Goal: Book appointment/travel/reservation

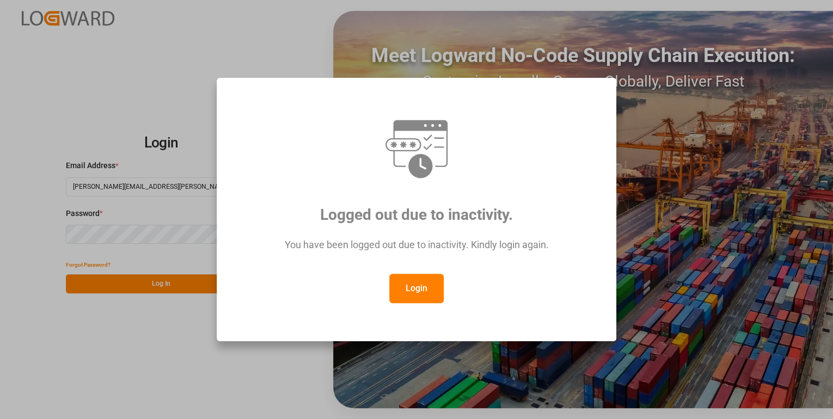
click at [412, 290] on button "Login" at bounding box center [416, 288] width 54 height 29
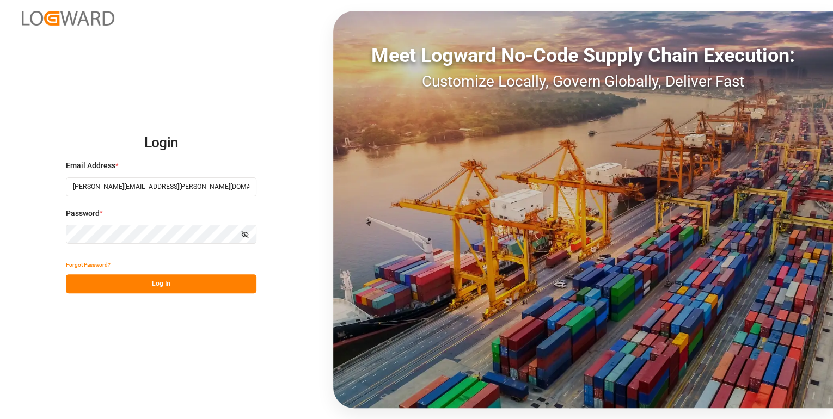
click at [159, 282] on button "Log In" at bounding box center [161, 283] width 191 height 19
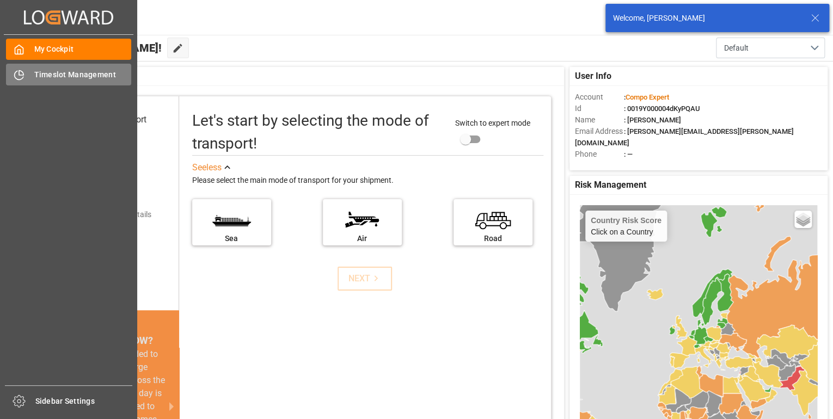
click at [44, 74] on span "Timeslot Management" at bounding box center [82, 74] width 97 height 11
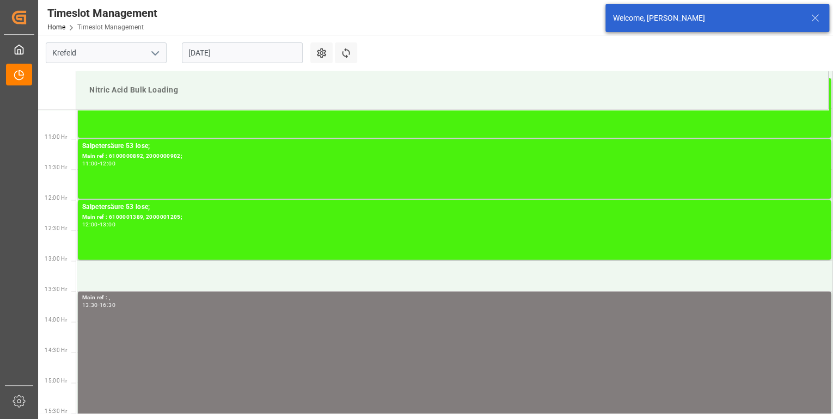
scroll to position [664, 0]
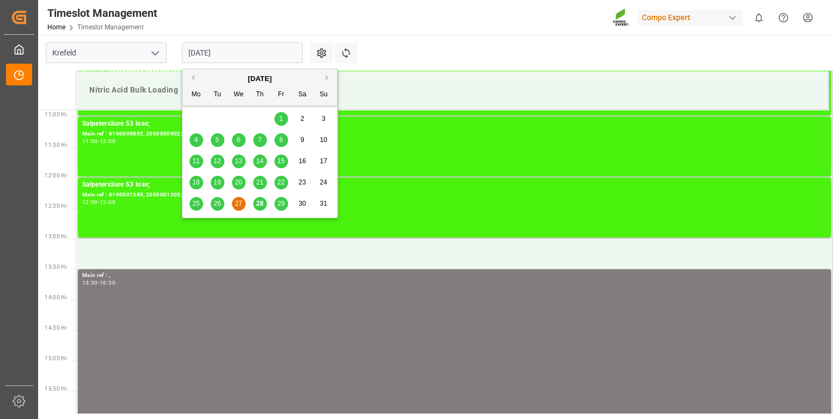
click at [259, 52] on input "[DATE]" at bounding box center [242, 52] width 121 height 21
click at [261, 208] on span "28" at bounding box center [259, 204] width 7 height 8
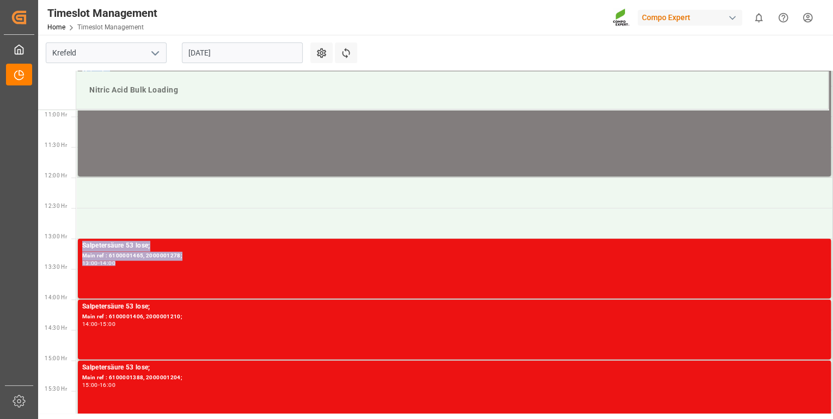
drag, startPoint x: 654, startPoint y: 235, endPoint x: 834, endPoint y: 280, distance: 186.4
click at [833, 280] on html "Created by potrace 1.15, written by [PERSON_NAME] [DATE]-[DATE] Created by potr…" at bounding box center [416, 209] width 833 height 419
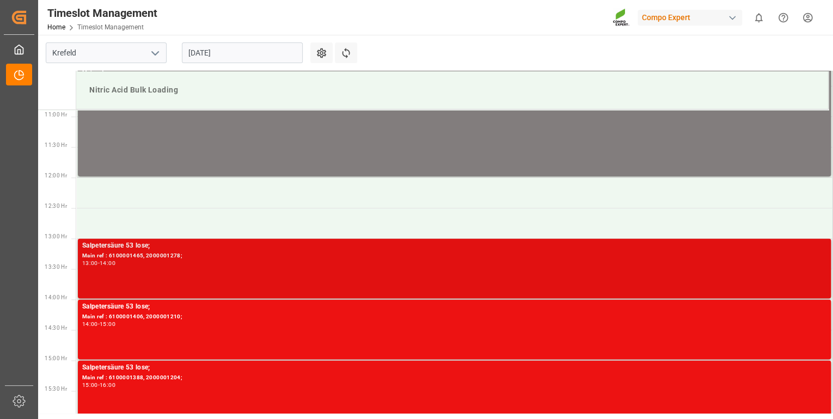
click at [246, 271] on div "Salpetersäure 53 lose; Main ref : 6100001465, 2000001278; 13:00 - 14:00" at bounding box center [454, 269] width 745 height 56
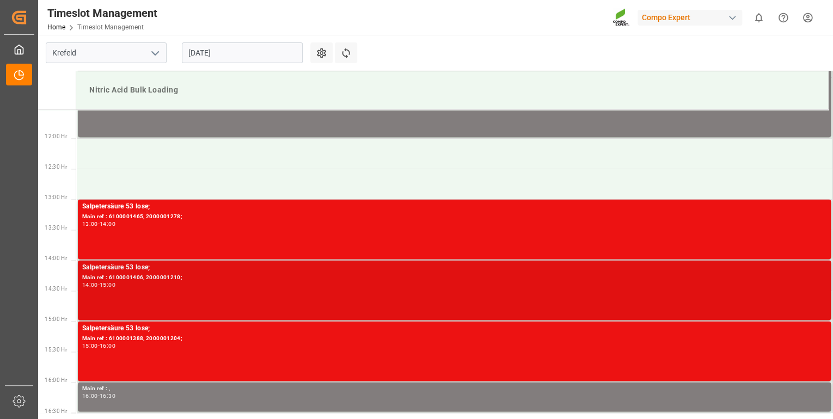
scroll to position [638, 0]
